Goal: Task Accomplishment & Management: Manage account settings

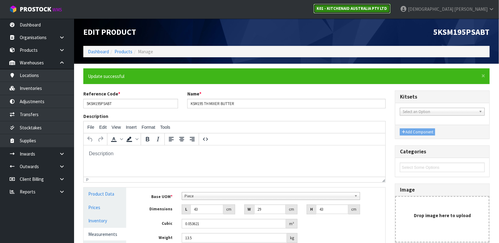
click at [387, 6] on strong "K01 - KITCHENAID AUSTRALIA PTY LTD" at bounding box center [352, 8] width 70 height 5
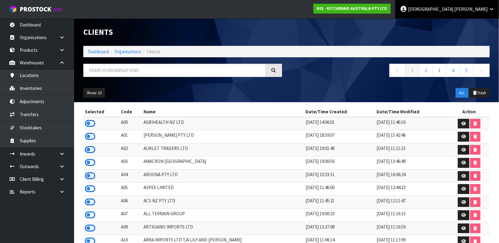
click at [460, 5] on link "[PERSON_NAME]" at bounding box center [447, 9] width 104 height 19
click at [460, 25] on icon at bounding box center [458, 25] width 4 height 0
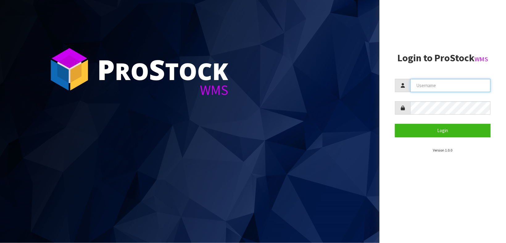
click at [429, 82] on input "text" at bounding box center [450, 85] width 80 height 13
type input "Z"
click at [426, 88] on input "text" at bounding box center [450, 85] width 80 height 13
click at [432, 86] on input "text" at bounding box center [450, 85] width 80 height 13
type input "Zackary"
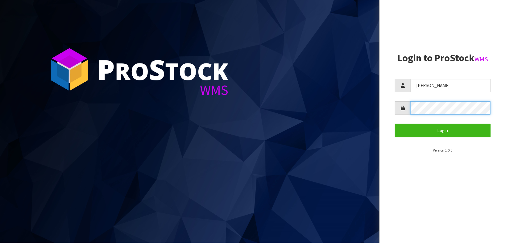
click at [395, 124] on button "Login" at bounding box center [443, 130] width 96 height 13
